Goal: Task Accomplishment & Management: Manage account settings

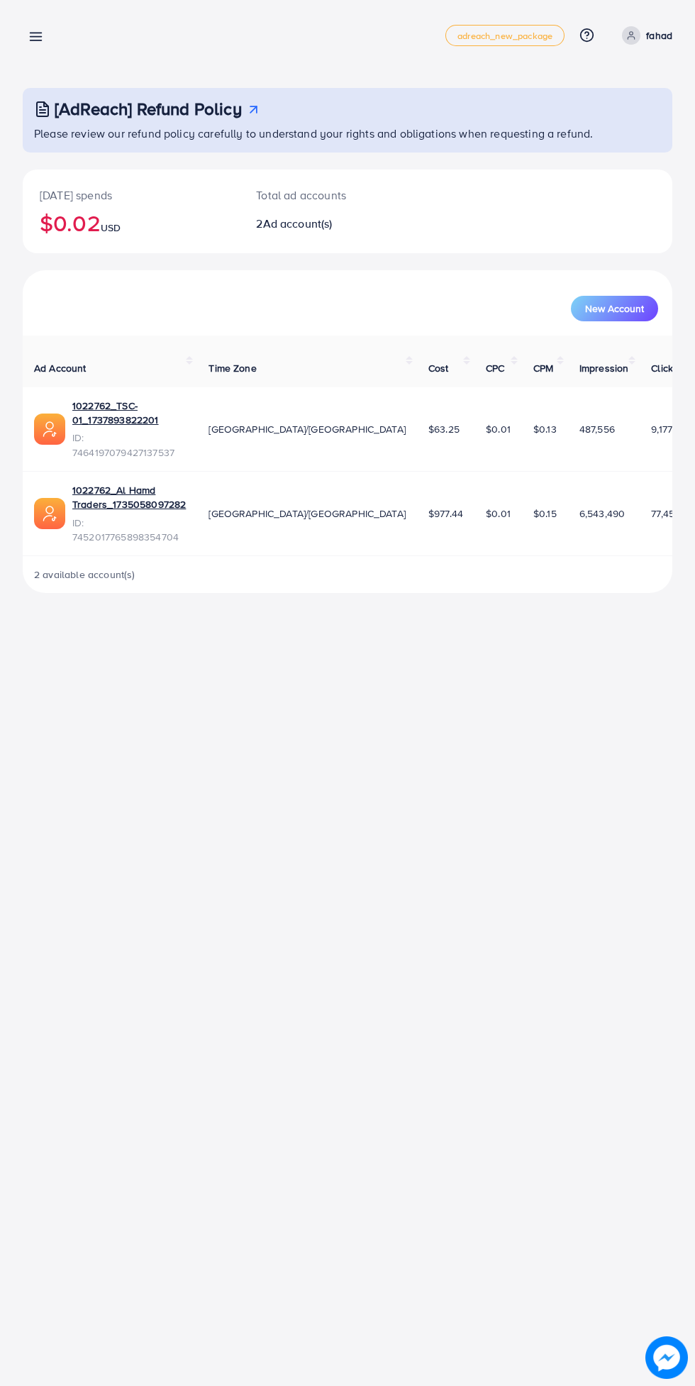
click at [659, 35] on p "fahad" at bounding box center [659, 35] width 26 height 17
click at [38, 37] on line at bounding box center [35, 37] width 11 height 0
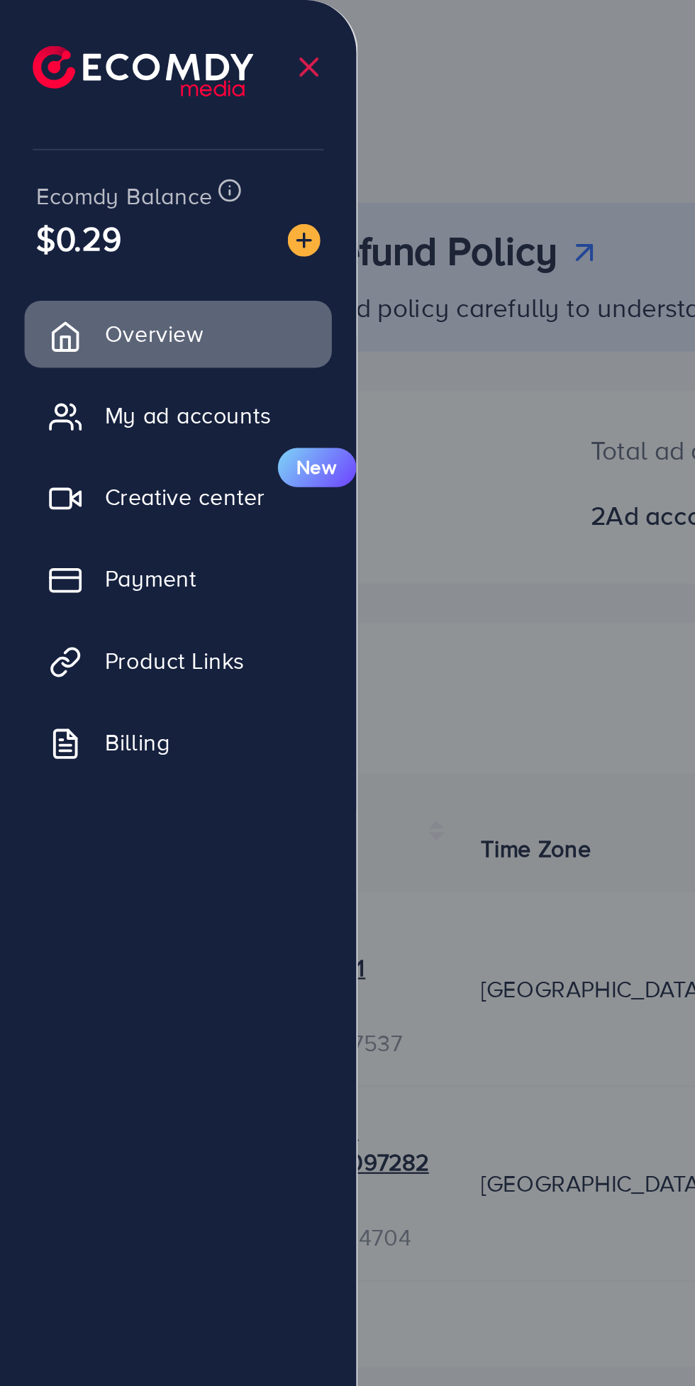
click at [94, 292] on span "Product Links" at bounding box center [75, 286] width 61 height 14
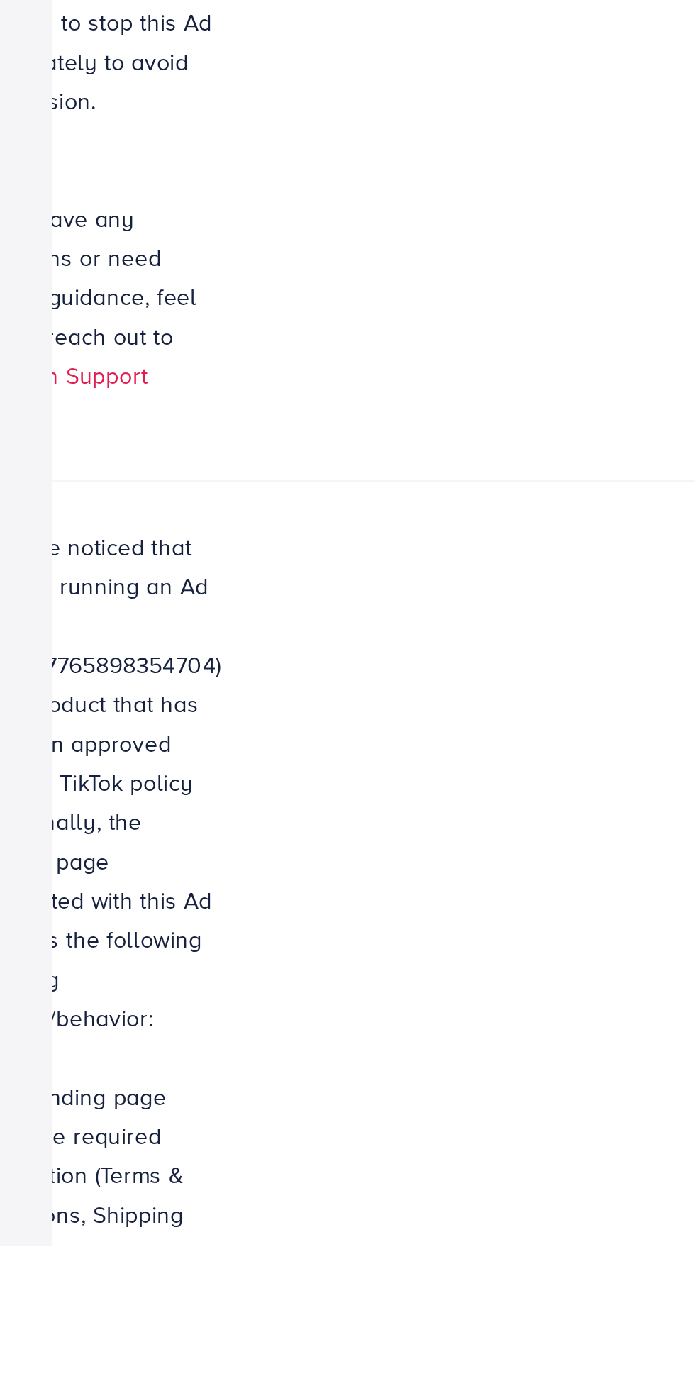
scroll to position [0, 545]
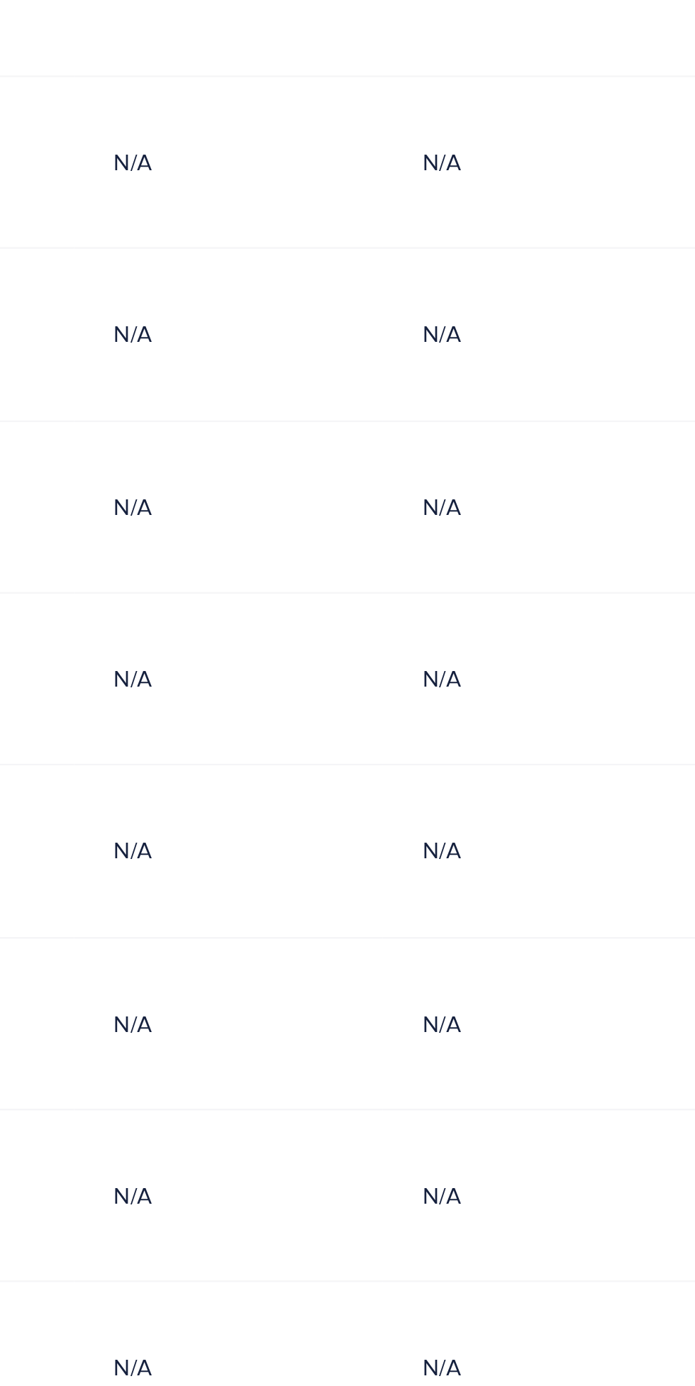
scroll to position [0, 0]
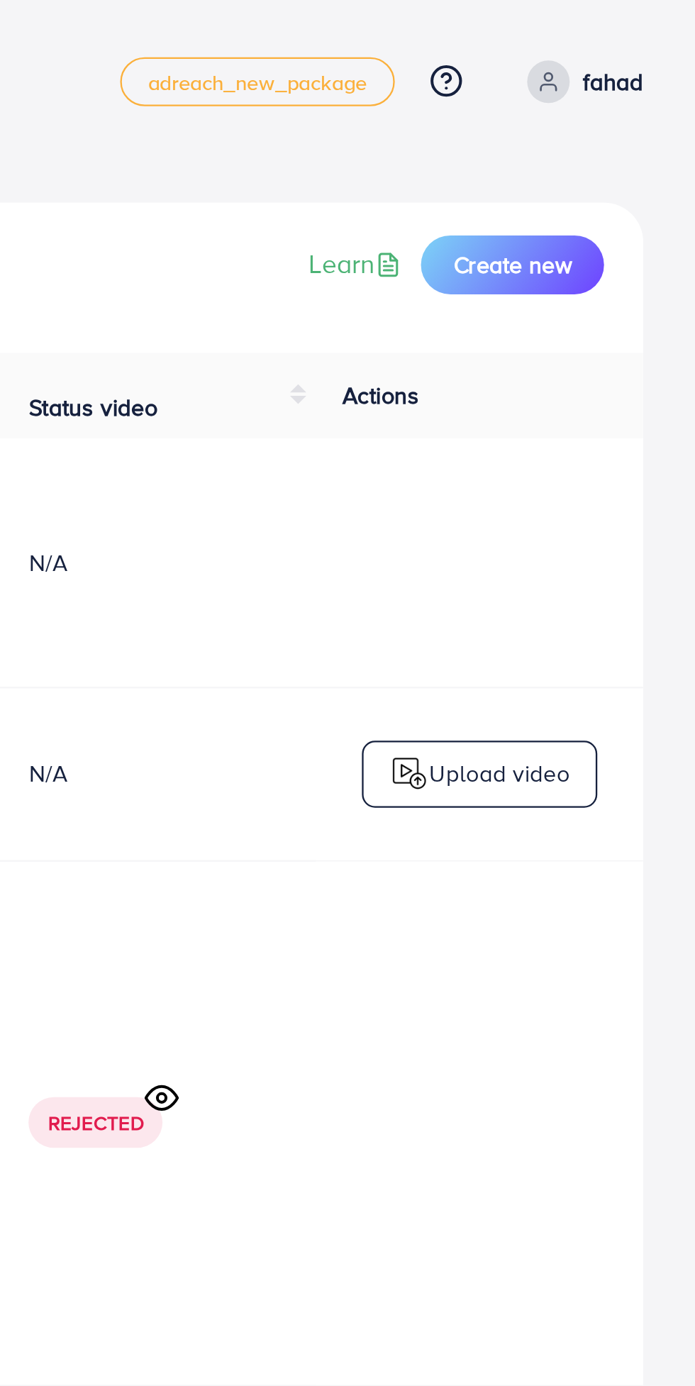
click at [661, 35] on p "fahad" at bounding box center [659, 35] width 26 height 17
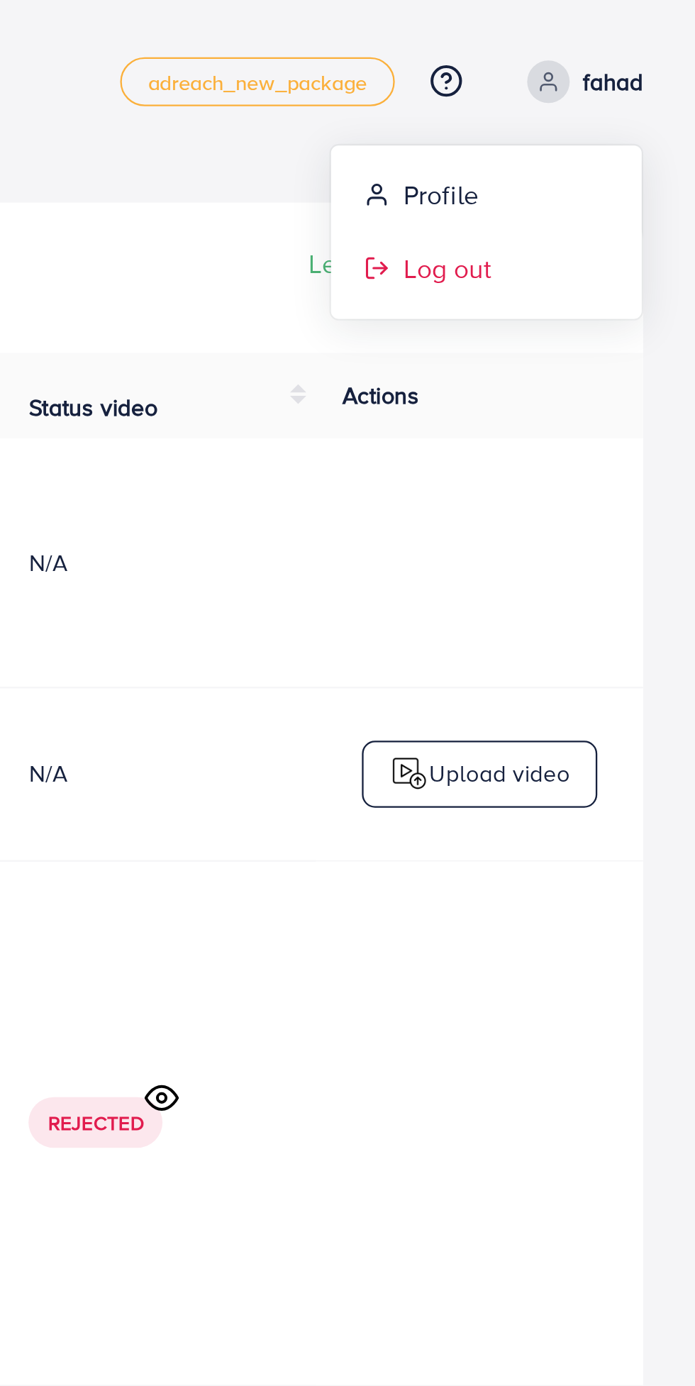
click at [593, 121] on span "Log out" at bounding box center [587, 116] width 38 height 17
